Goal: Information Seeking & Learning: Learn about a topic

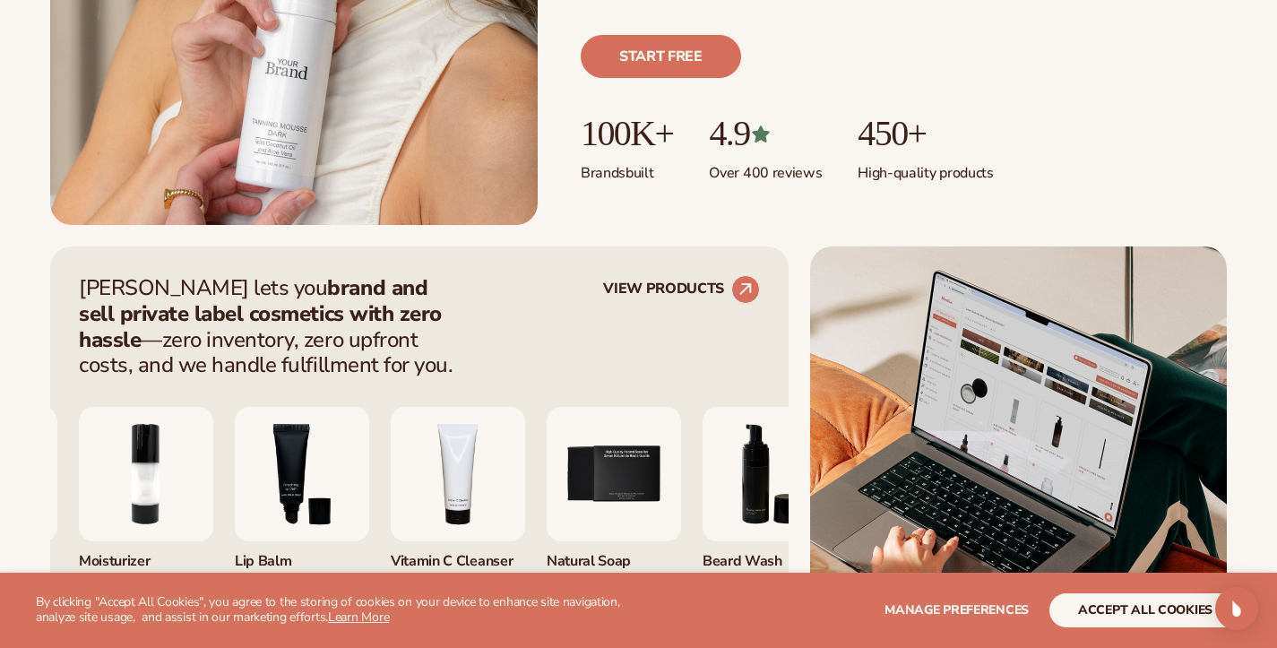
scroll to position [539, 0]
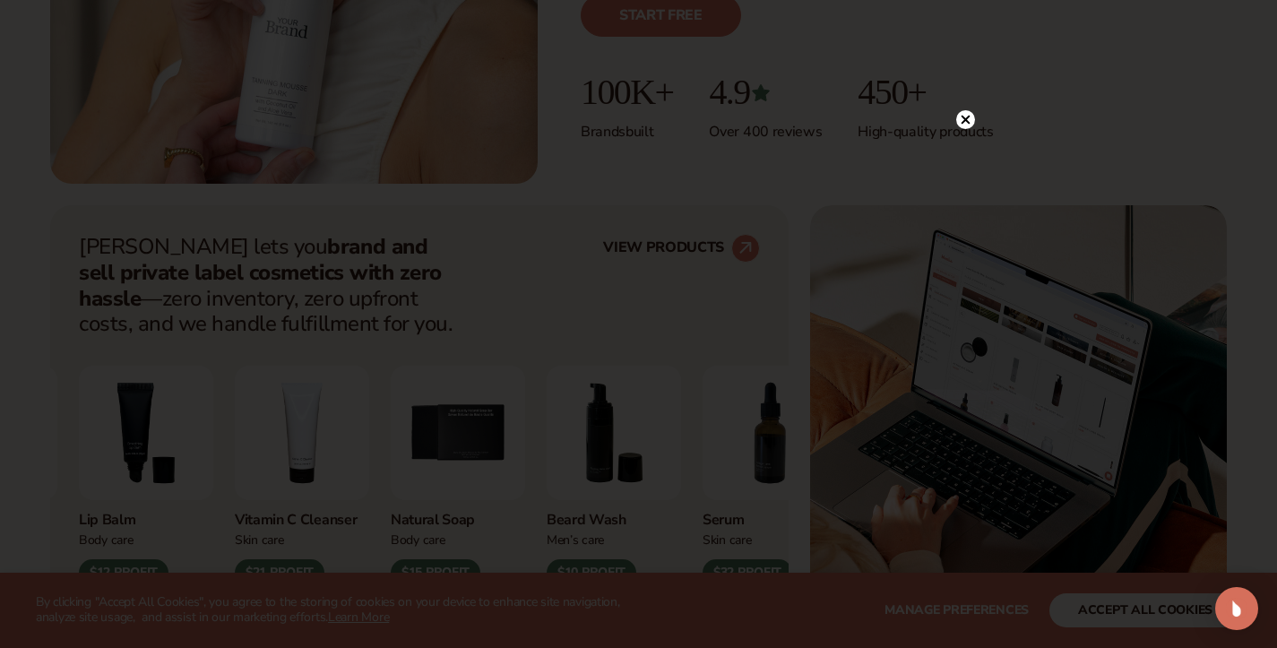
click at [967, 120] on icon at bounding box center [964, 120] width 9 height 9
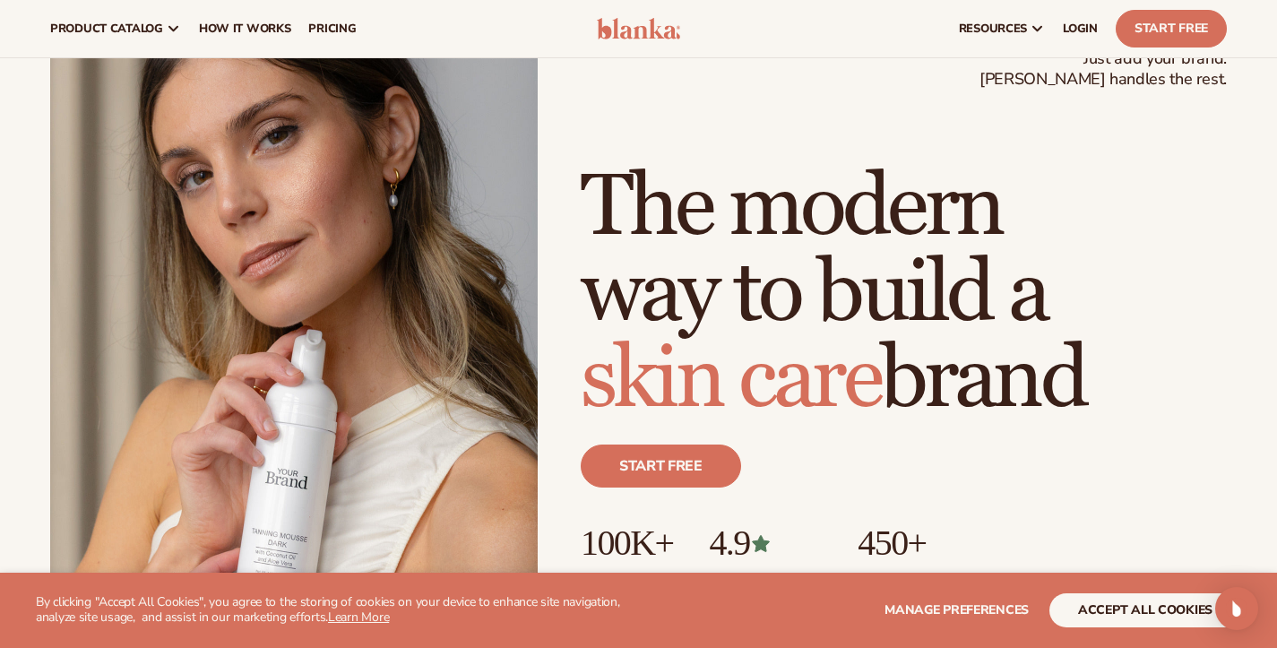
scroll to position [0, 0]
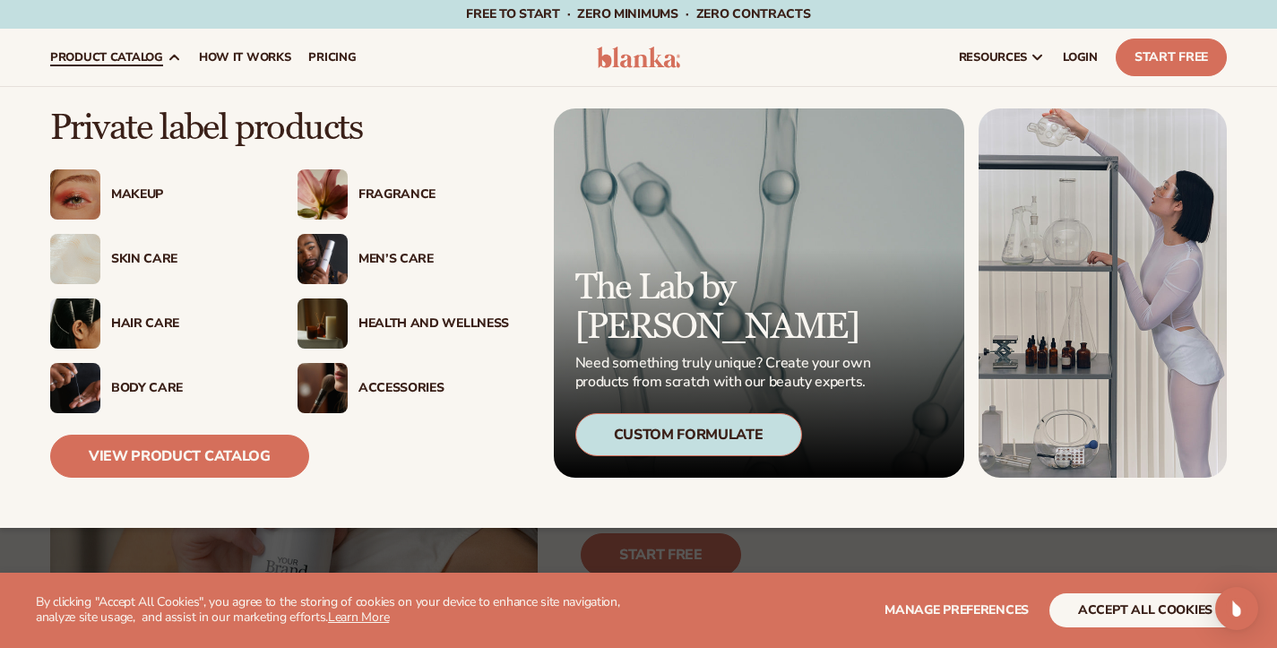
click at [318, 254] on img at bounding box center [322, 259] width 50 height 50
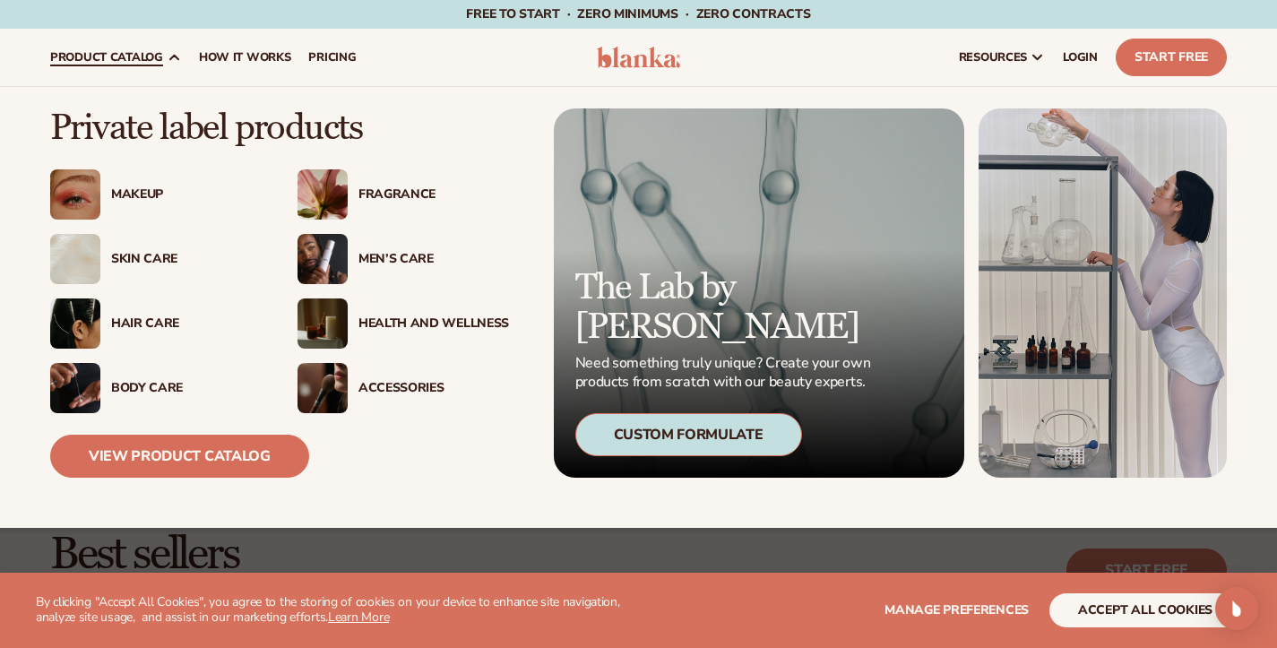
click at [400, 252] on div "Men’s Care" at bounding box center [433, 259] width 151 height 15
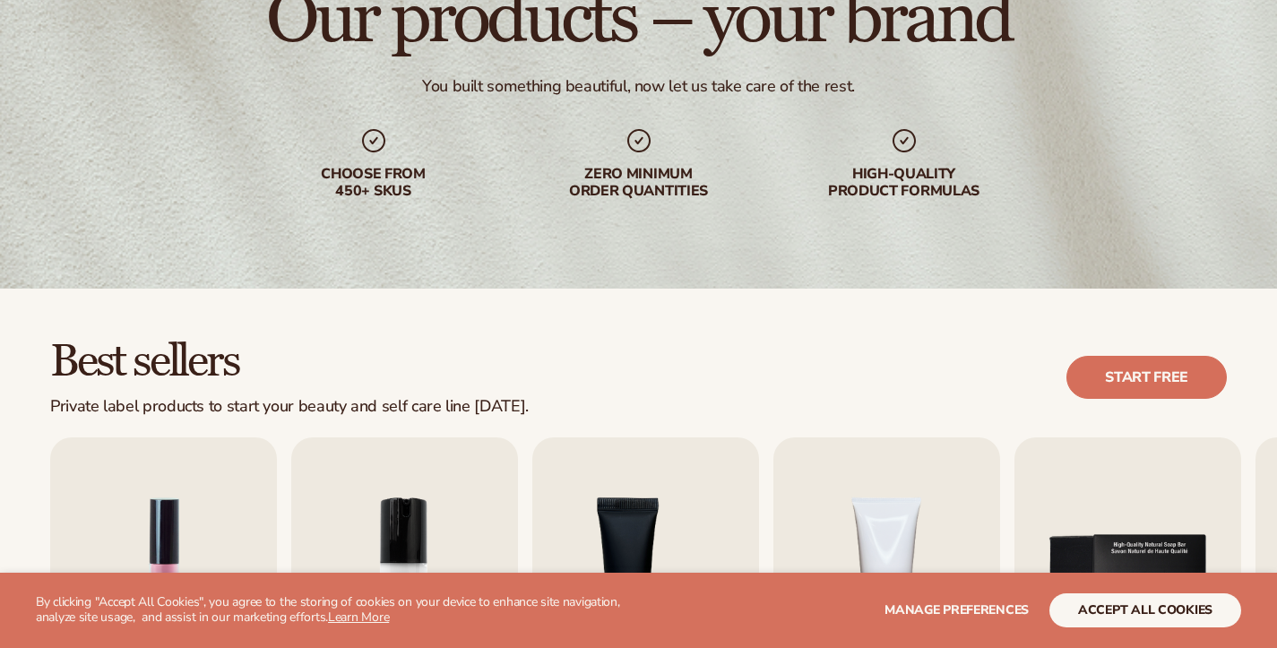
scroll to position [325, 0]
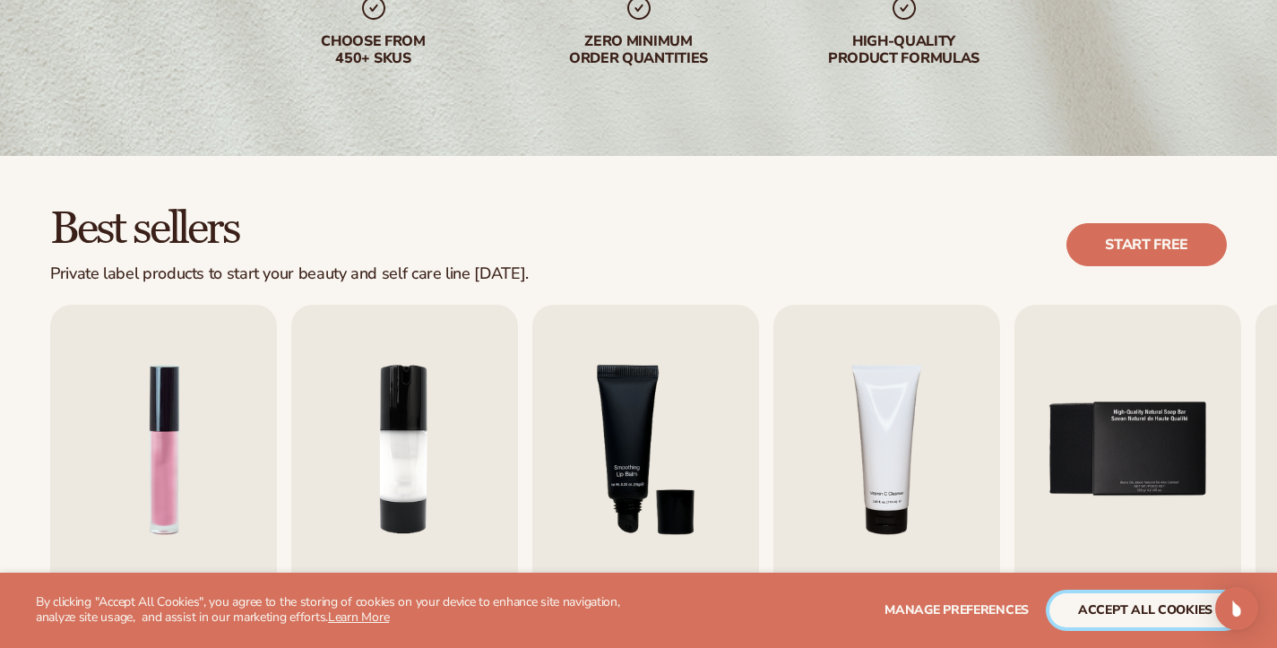
click at [1176, 606] on button "accept all cookies" at bounding box center [1145, 610] width 192 height 34
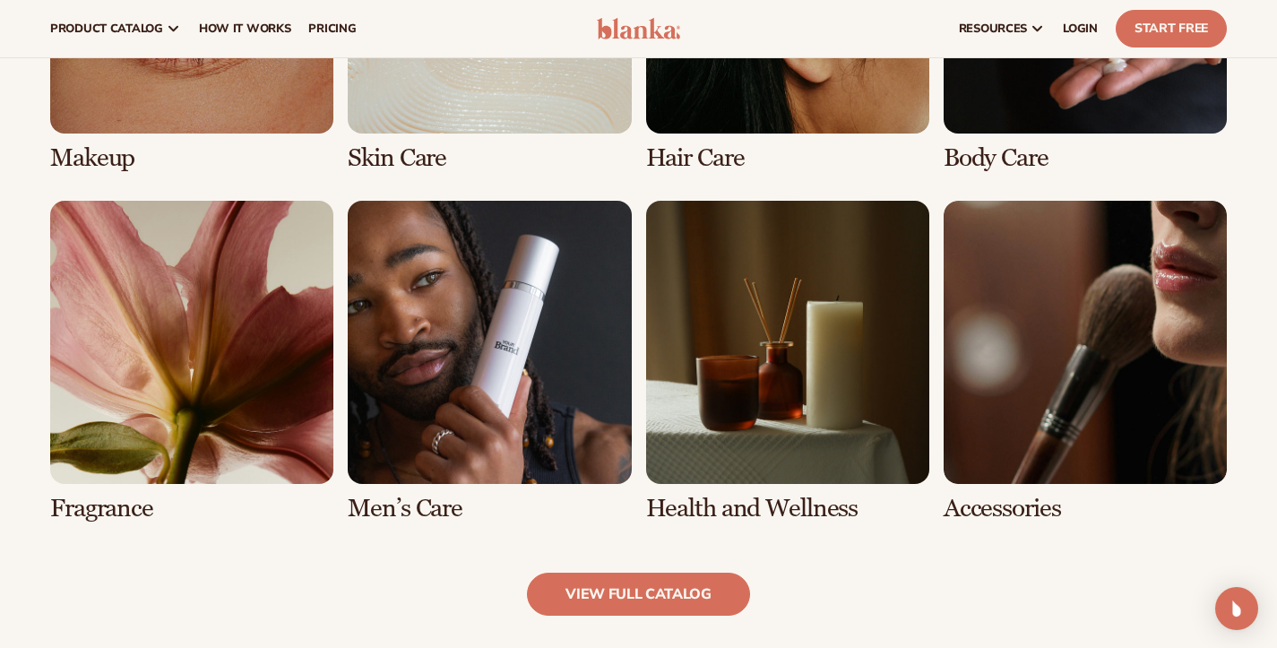
scroll to position [1484, 0]
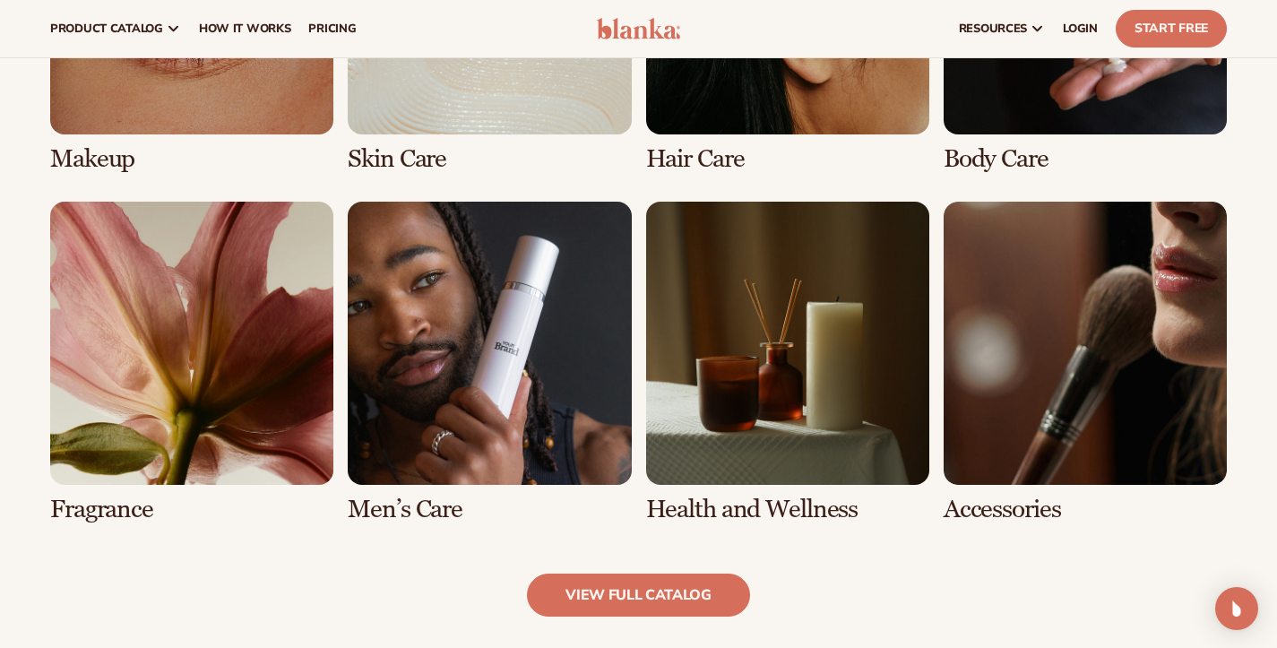
click at [502, 418] on link "6 / 8" at bounding box center [489, 363] width 283 height 322
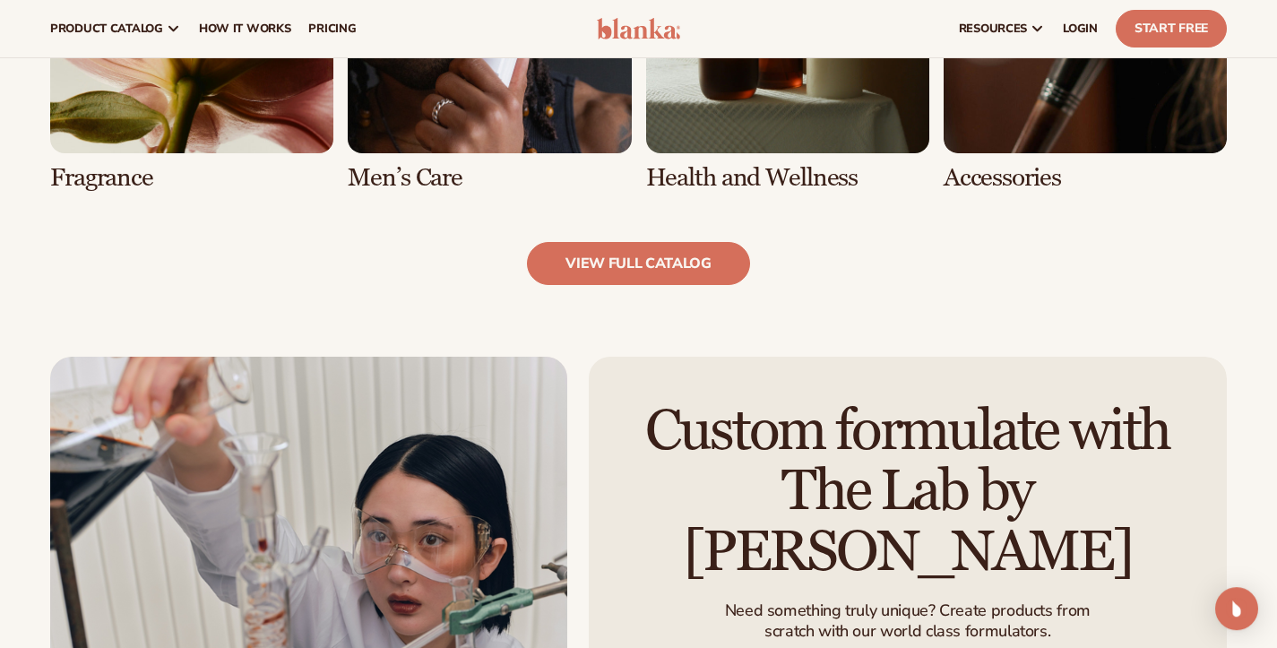
scroll to position [1826, 0]
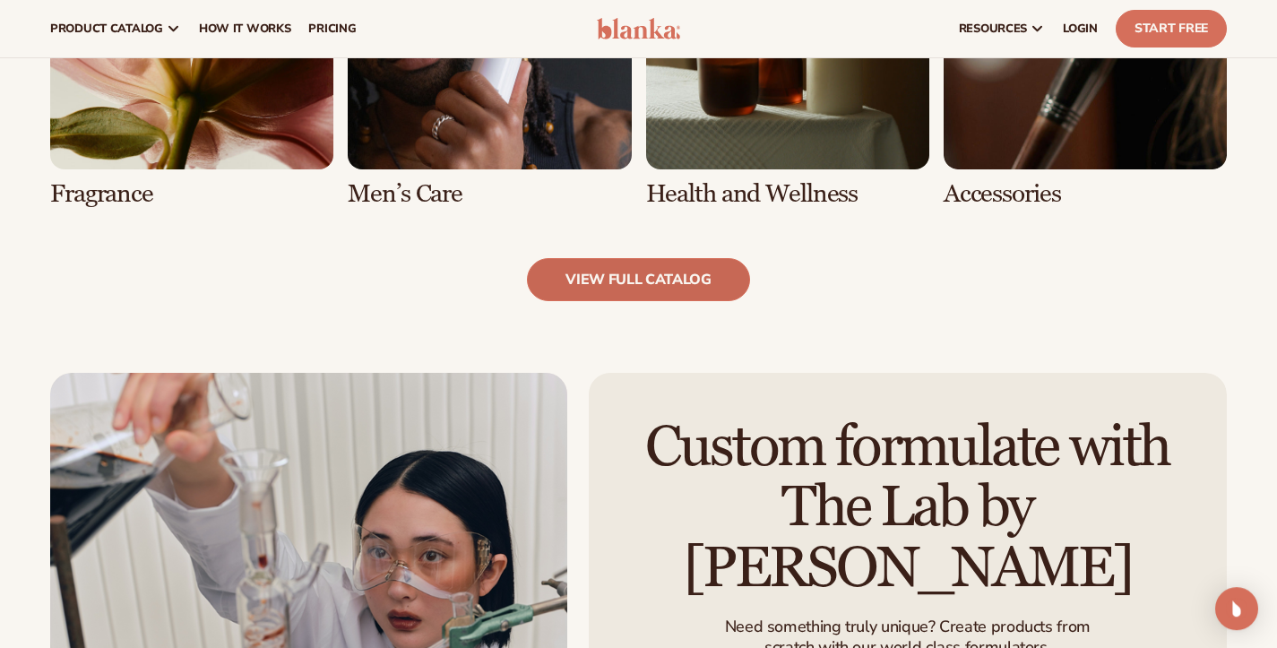
click at [609, 295] on link "view full catalog" at bounding box center [638, 279] width 223 height 43
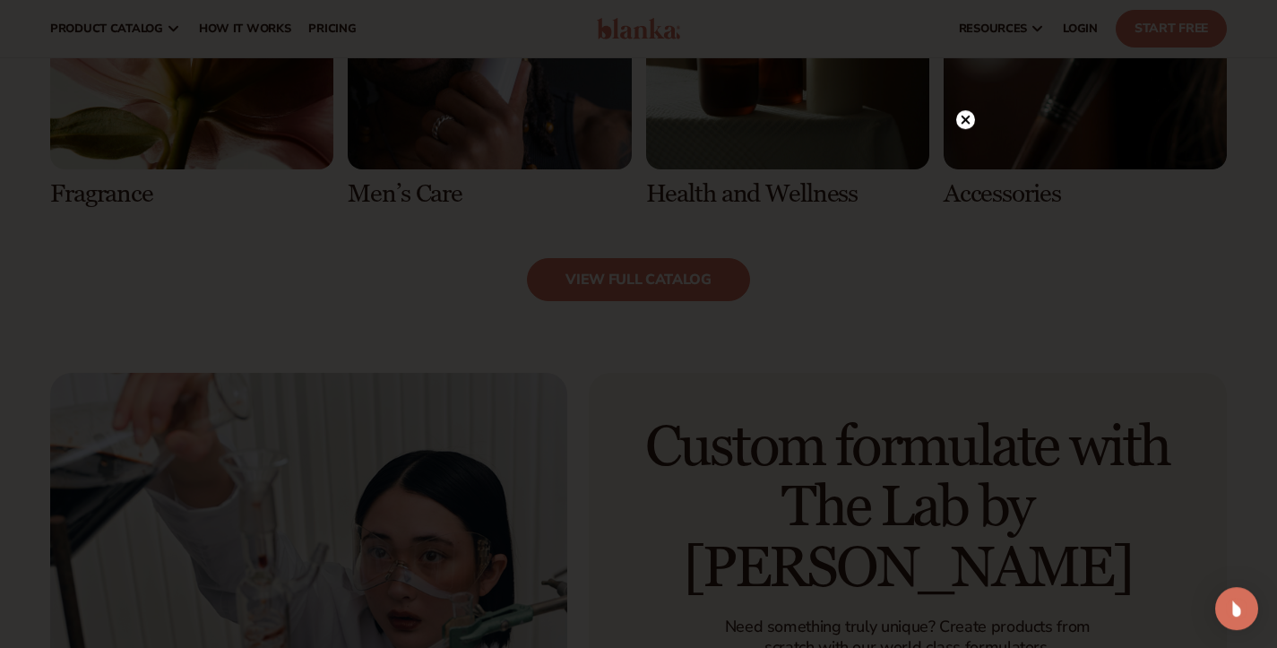
click at [964, 117] on circle at bounding box center [965, 119] width 19 height 19
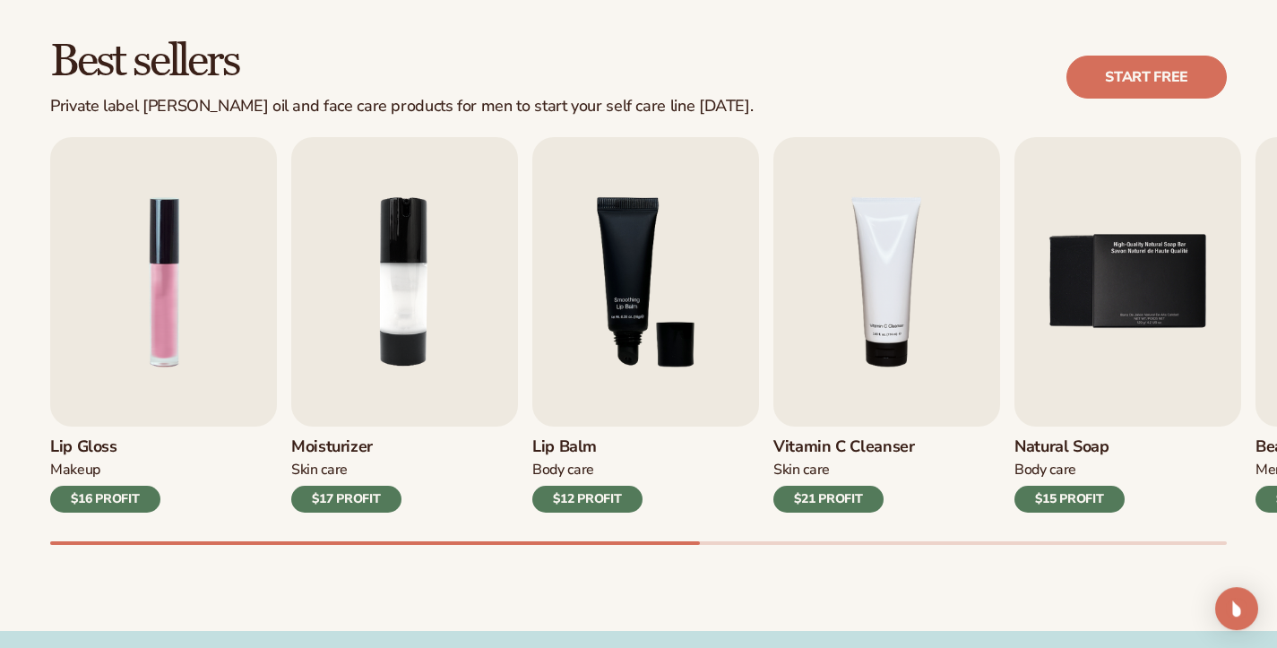
scroll to position [495, 0]
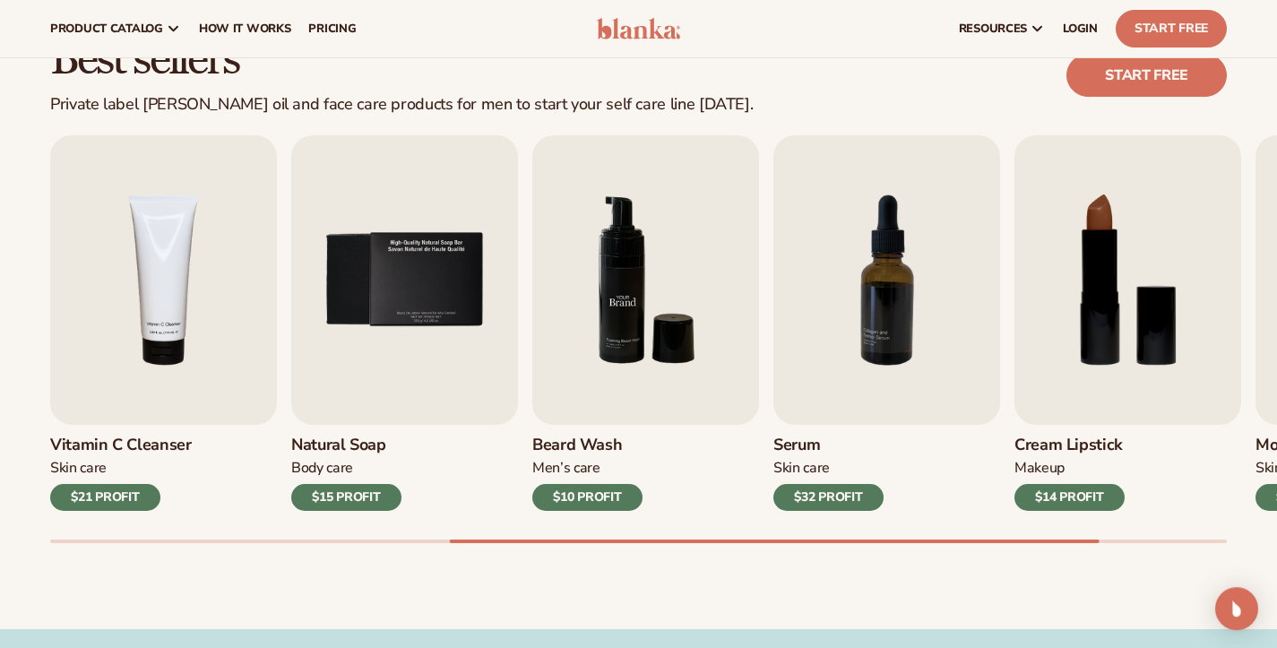
click at [672, 332] on img "6 / 9" at bounding box center [645, 279] width 227 height 289
click at [674, 315] on img "6 / 9" at bounding box center [645, 279] width 227 height 289
click at [1167, 87] on link "Start free" at bounding box center [1146, 75] width 160 height 43
